Goal: Find specific page/section: Find specific page/section

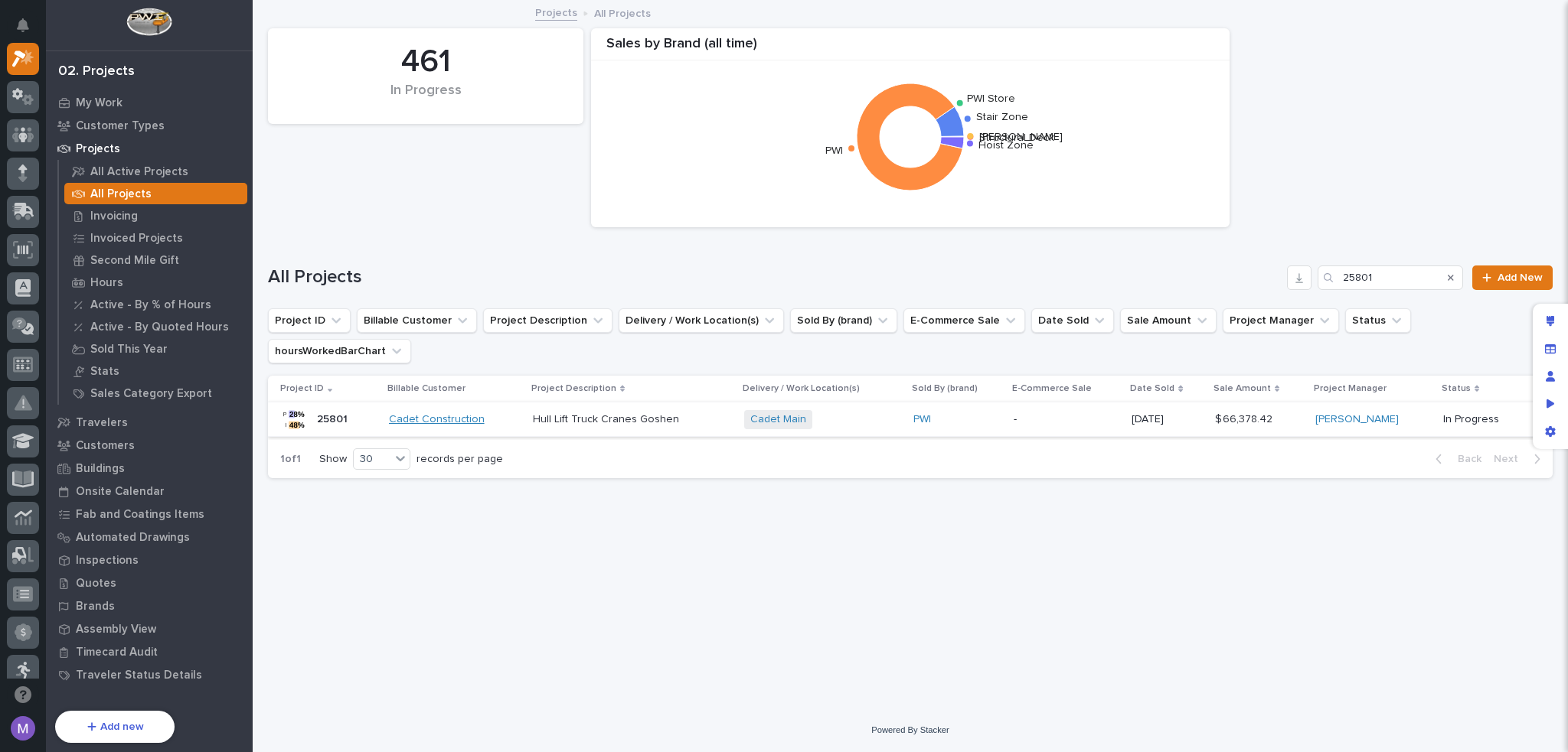
click at [450, 414] on link "Cadet Construction" at bounding box center [436, 420] width 95 height 13
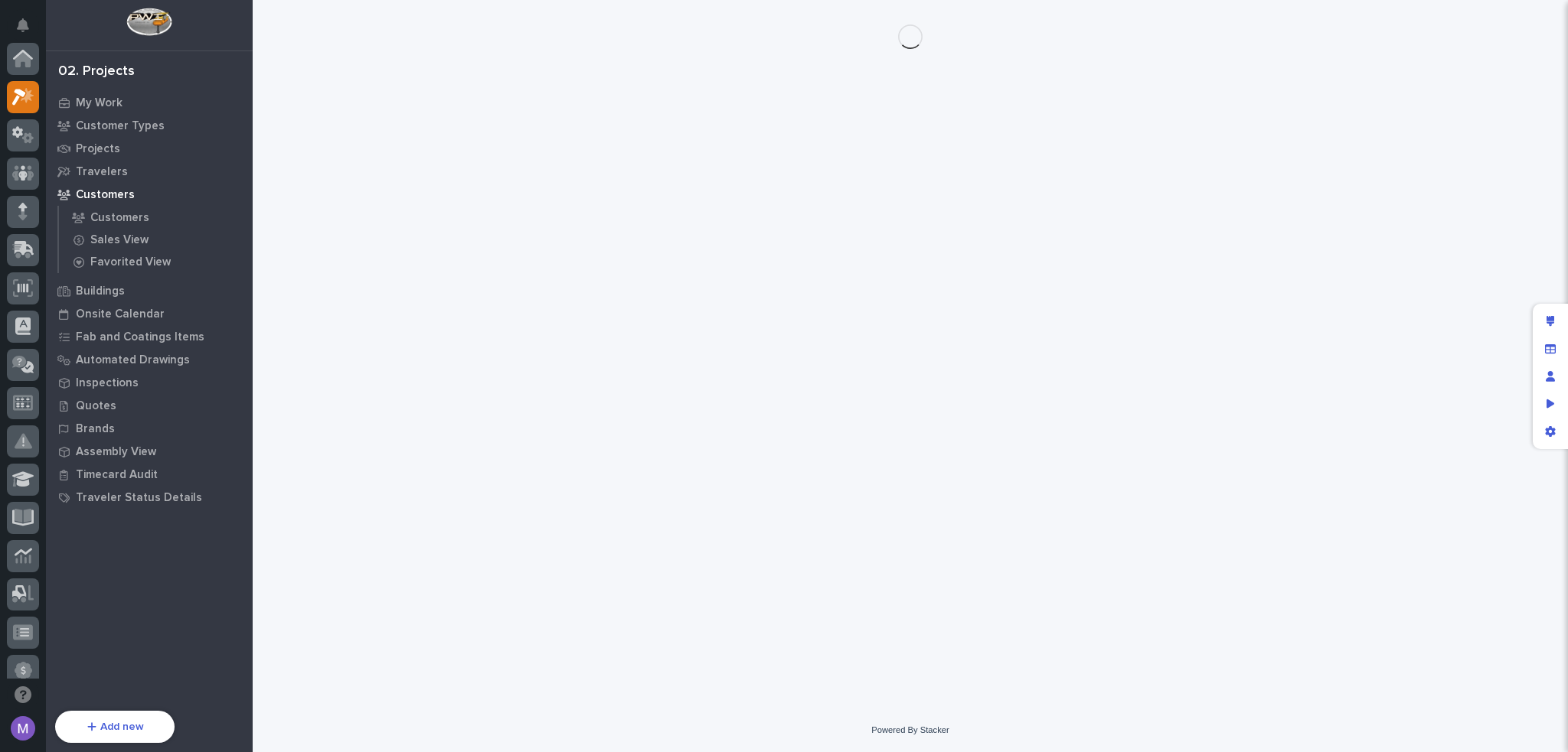
scroll to position [38, 0]
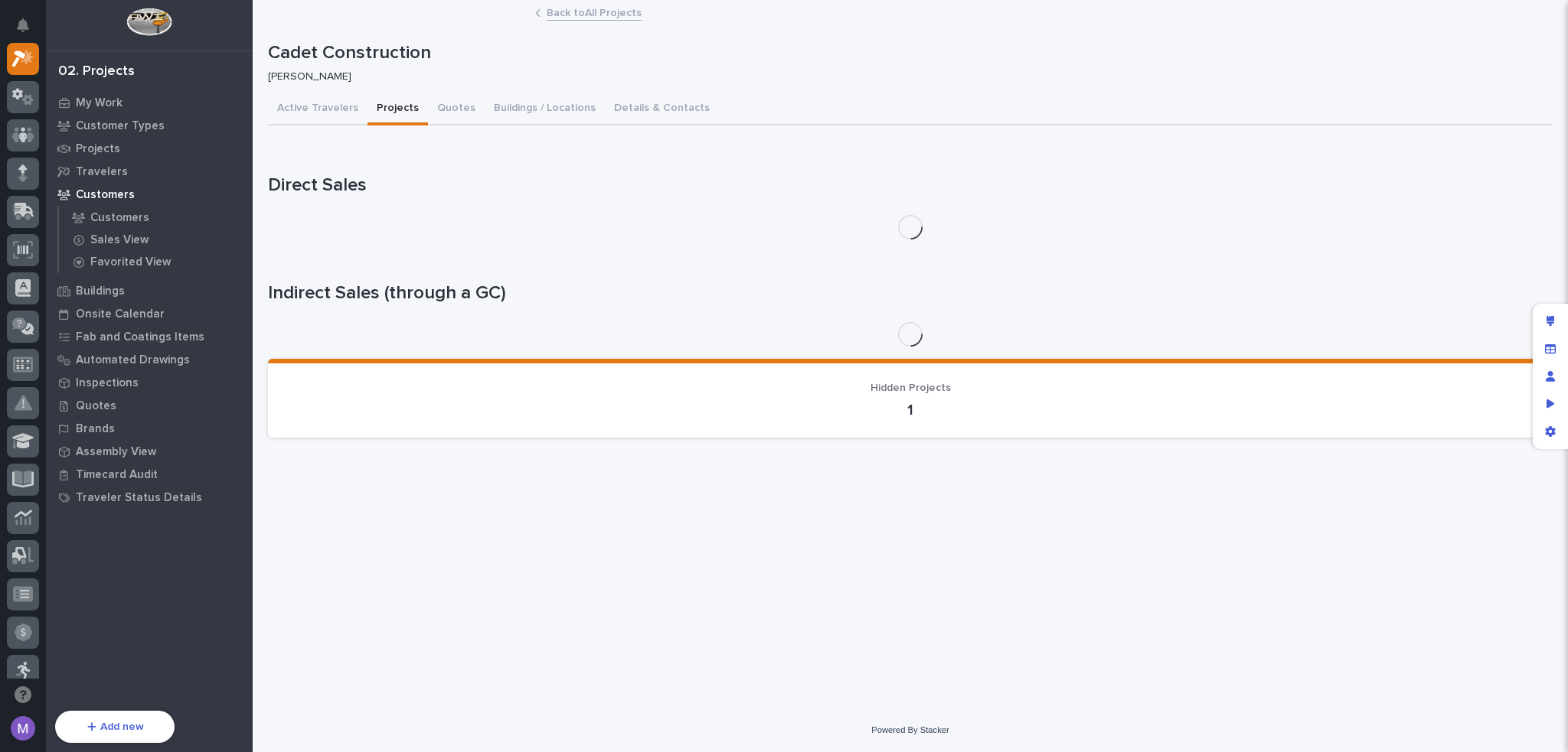
click at [404, 109] on button "Projects" at bounding box center [397, 109] width 60 height 32
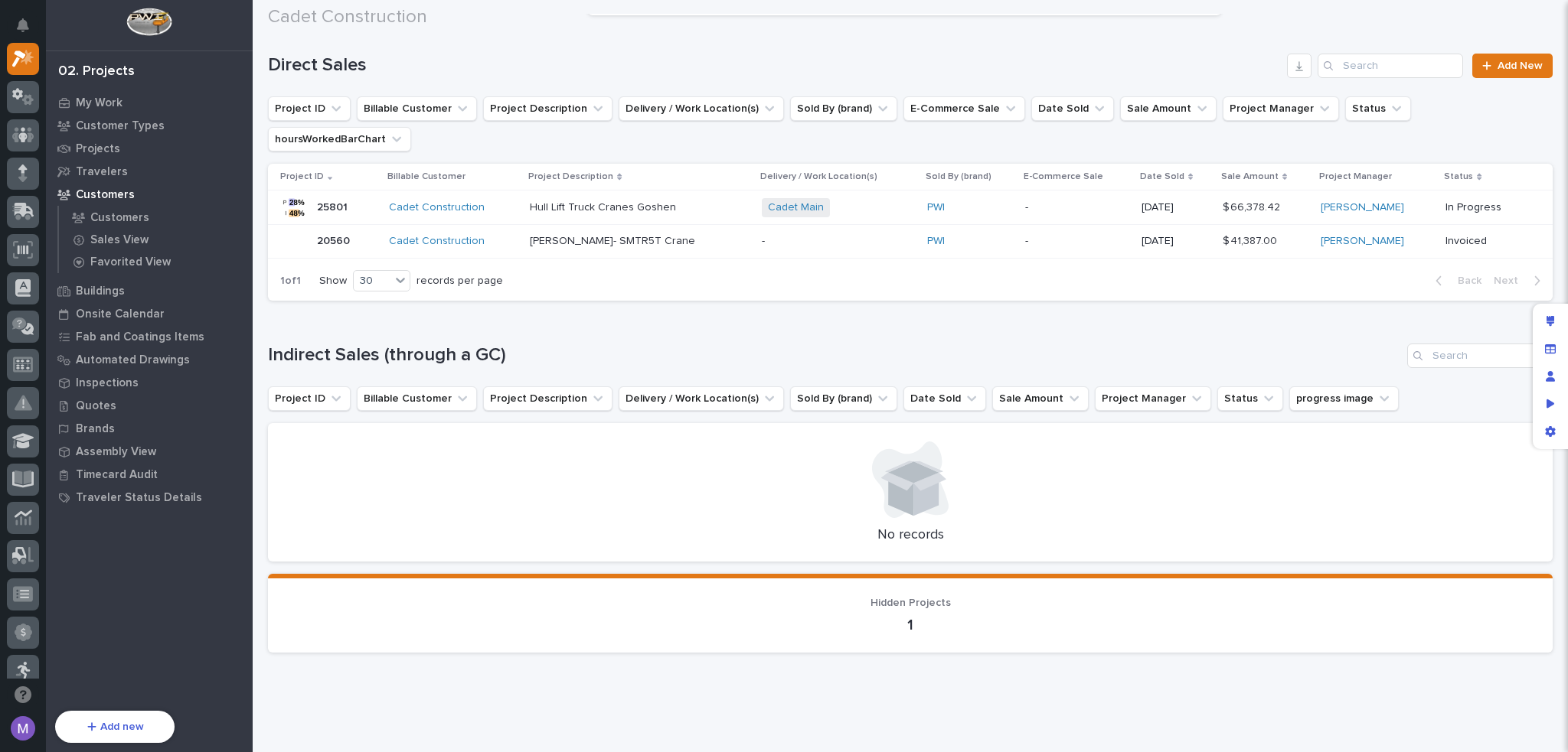
scroll to position [201, 0]
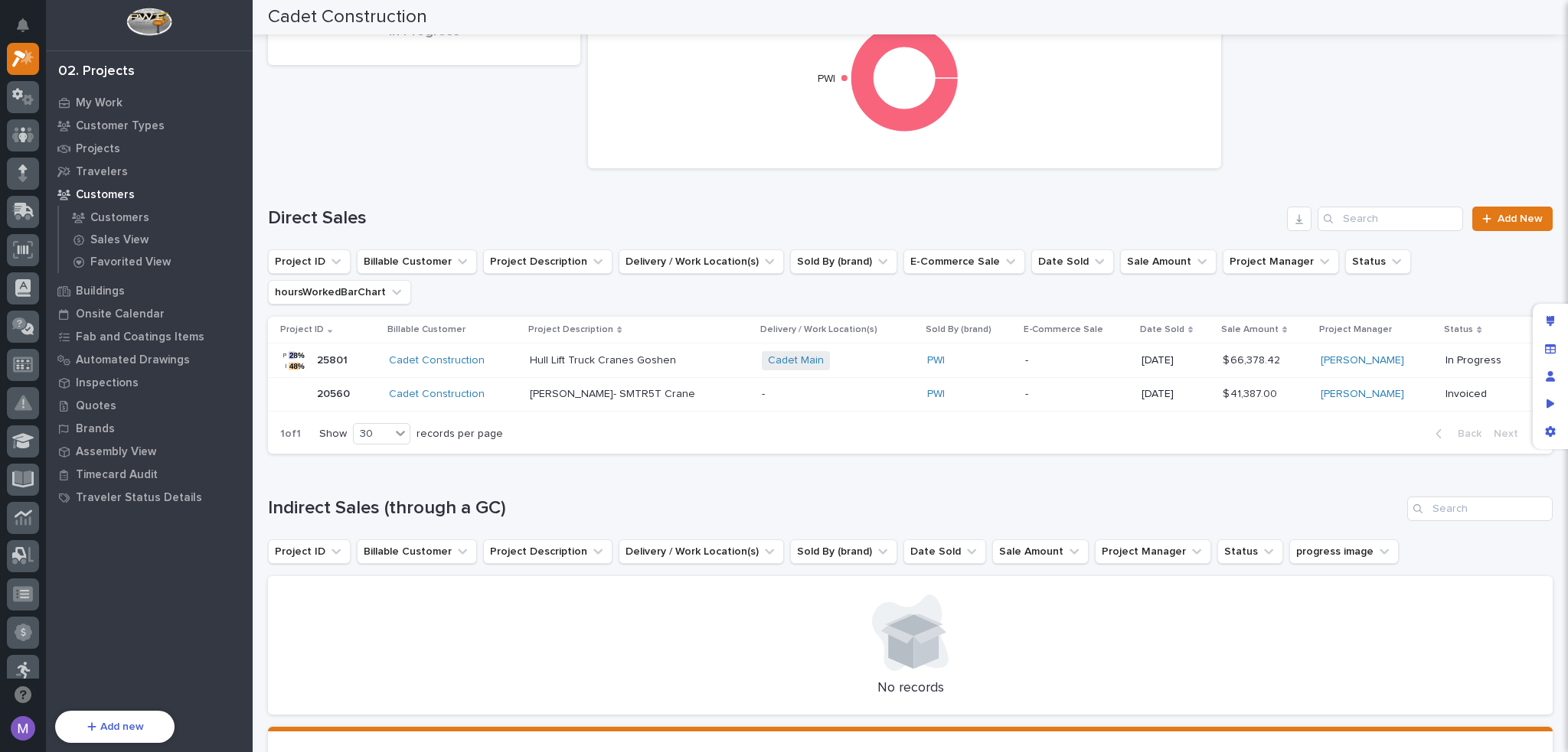
click at [762, 388] on p "-" at bounding box center [838, 394] width 153 height 13
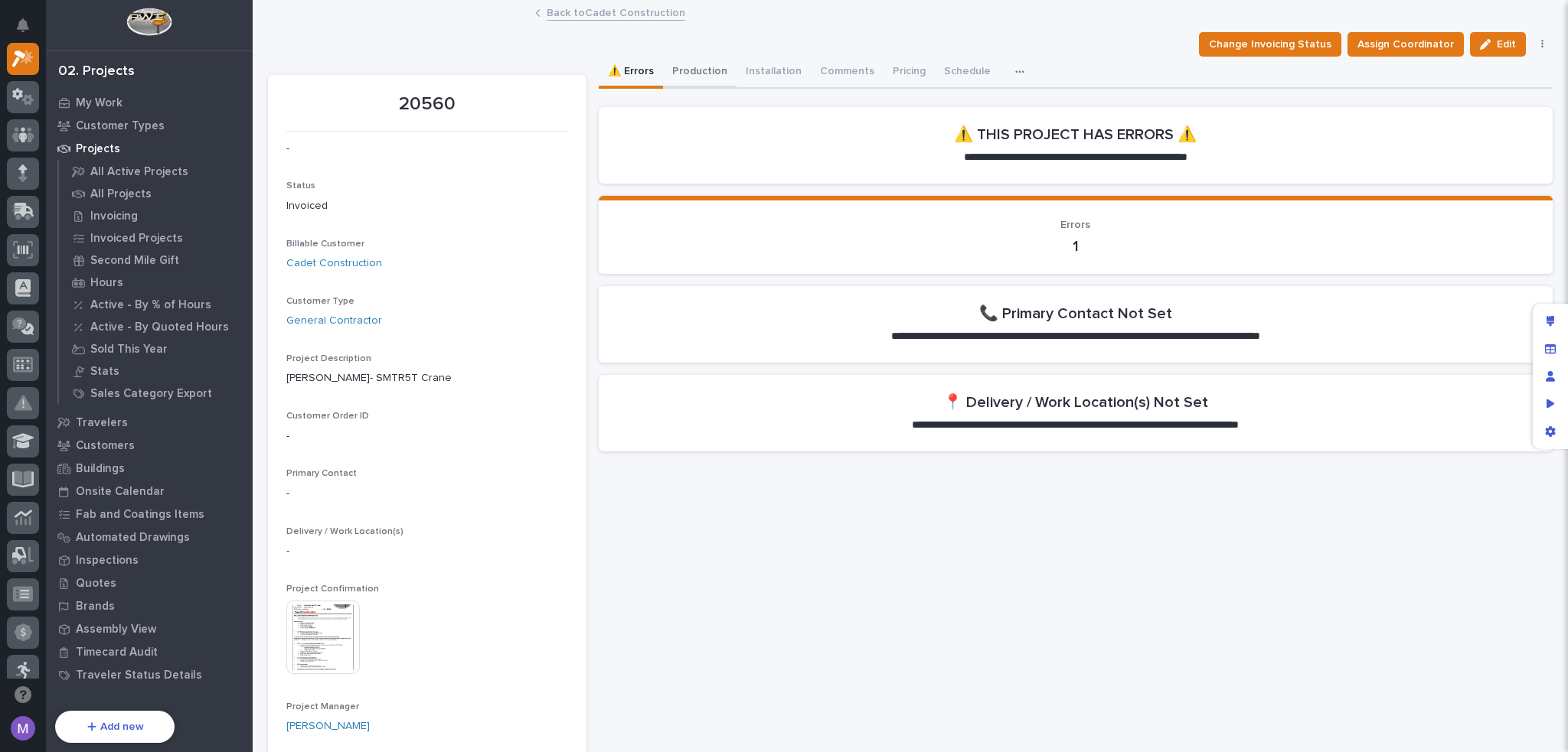
click at [687, 66] on button "Production" at bounding box center [700, 72] width 74 height 32
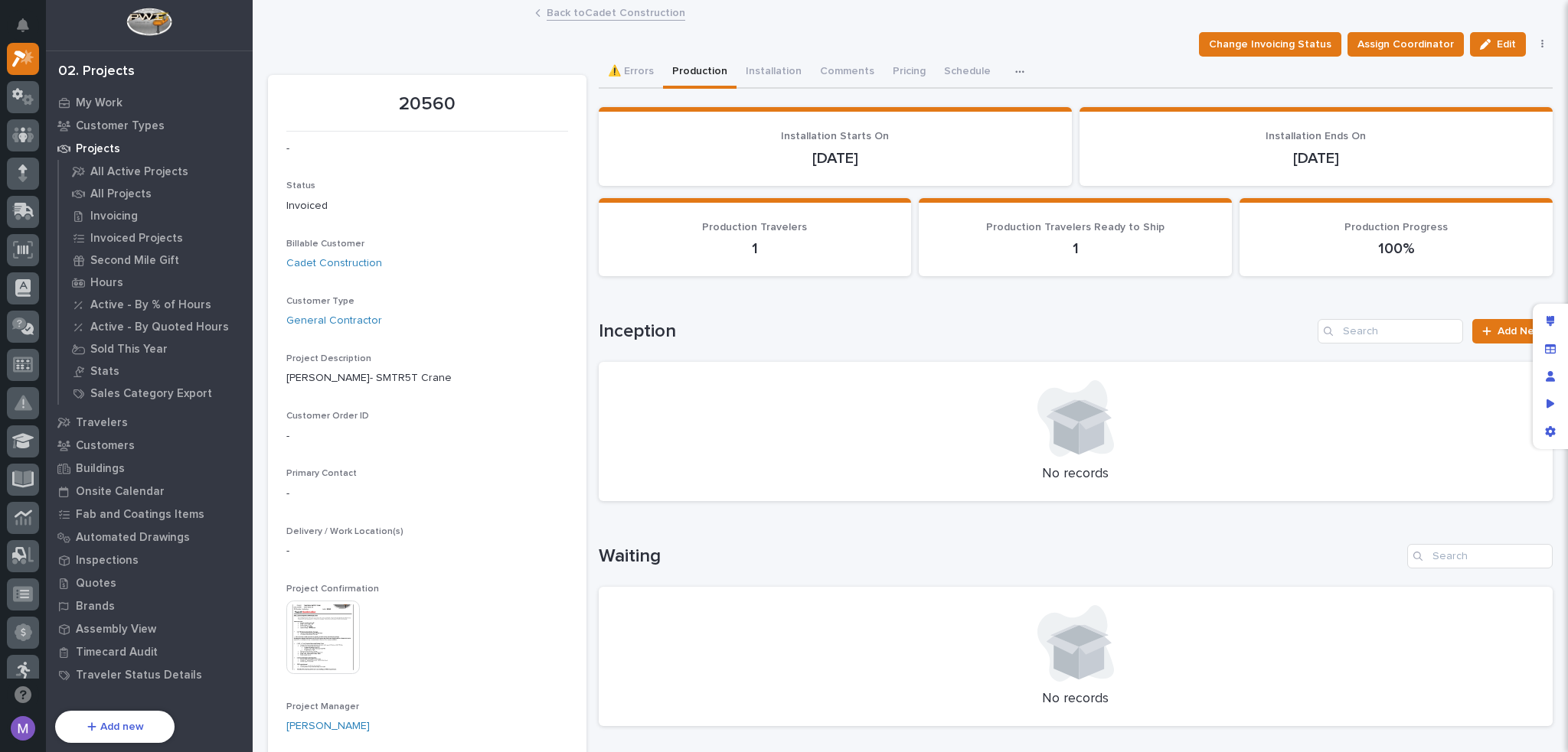
click at [798, 38] on div "Change Invoicing Status Assign Coordinator Edit Cancel Update Payment" at bounding box center [910, 44] width 1284 height 24
click at [774, 62] on button "Installation" at bounding box center [773, 72] width 74 height 32
